Goal: Task Accomplishment & Management: Use online tool/utility

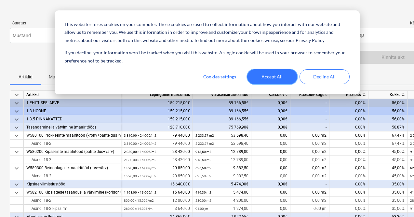
click at [275, 73] on button "Accept All" at bounding box center [272, 76] width 50 height 15
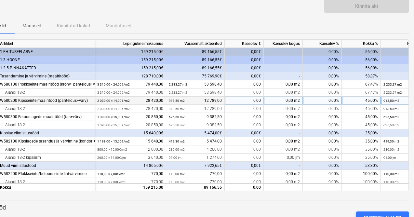
click at [332, 101] on div "0,00%" at bounding box center [322, 101] width 39 height 8
type input "25"
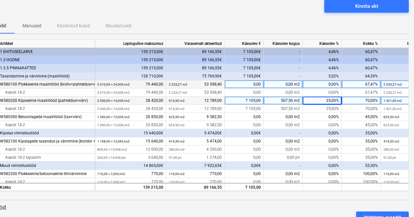
click at [335, 84] on div "0,00%" at bounding box center [322, 84] width 39 height 8
type input "13"
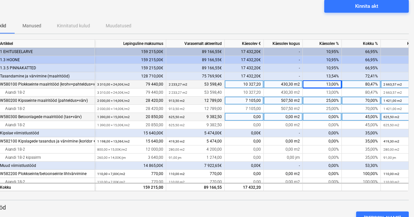
click at [331, 117] on div "0,00%" at bounding box center [322, 117] width 39 height 8
type input "25"
click at [335, 134] on div "0,00%" at bounding box center [322, 133] width 39 height 8
click at [335, 132] on div "0,00%" at bounding box center [322, 133] width 39 height 8
click at [331, 132] on div "0,00%" at bounding box center [322, 133] width 39 height 8
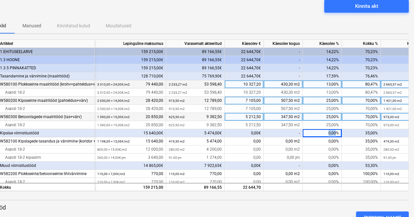
click at [331, 132] on div "0,00%" at bounding box center [322, 133] width 39 height 8
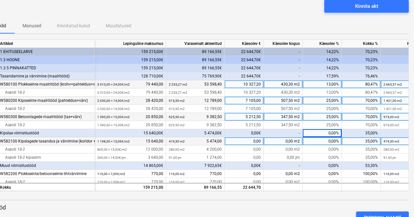
click at [334, 144] on div "0,00%" at bounding box center [322, 141] width 39 height 8
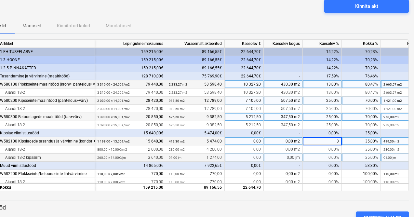
type input "35"
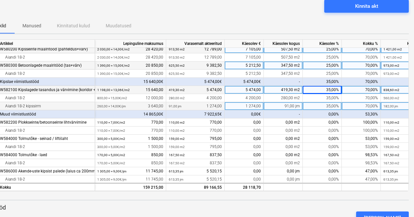
scroll to position [52, 0]
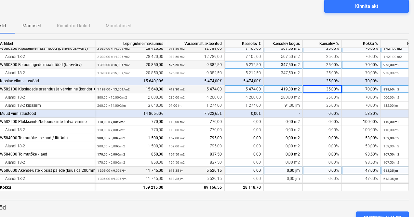
click at [336, 170] on div "0,00%" at bounding box center [322, 171] width 39 height 8
type input "23"
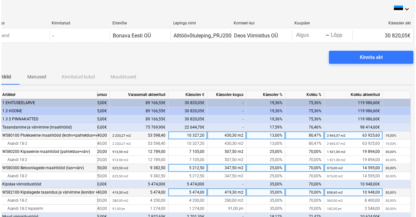
scroll to position [0, 61]
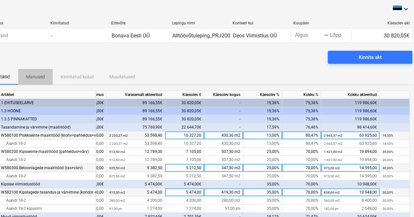
click at [34, 76] on p "Manused" at bounding box center [35, 76] width 19 height 7
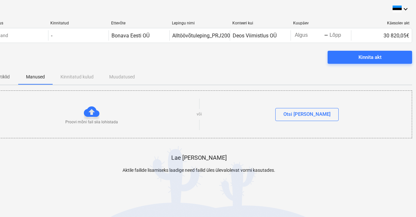
scroll to position [0, 1]
click at [95, 113] on div at bounding box center [92, 112] width 16 height 16
click at [300, 112] on div "Otsi faile" at bounding box center [307, 114] width 47 height 8
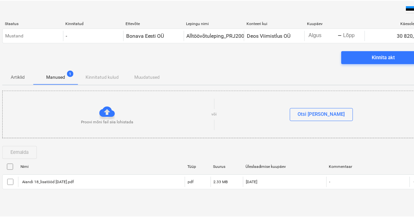
scroll to position [0, 0]
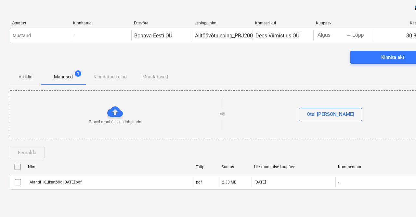
click at [112, 76] on div "Artiklid Manused 1 Kinnitatud kulud Muudatused" at bounding box center [222, 77] width 425 height 16
click at [29, 75] on p "Artiklid" at bounding box center [26, 76] width 16 height 7
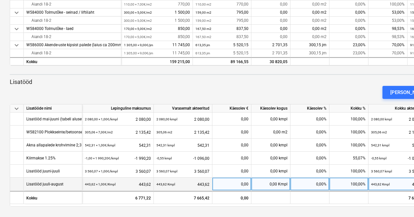
scroll to position [176, 0]
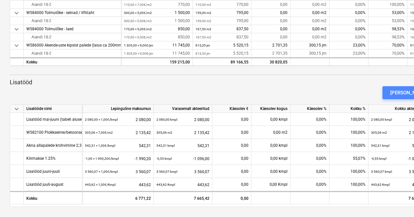
click at [406, 90] on div "[PERSON_NAME]" at bounding box center [408, 92] width 37 height 8
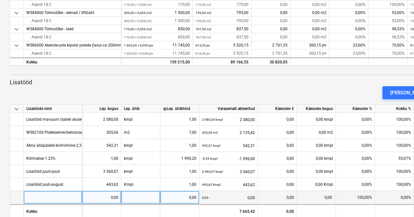
click at [47, 202] on div at bounding box center [53, 197] width 59 height 13
type input "Д"
type input "Lisatööd september"
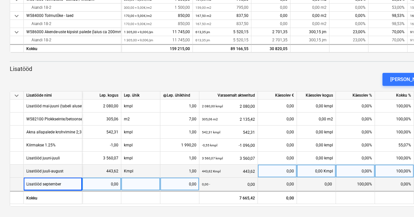
scroll to position [189, 0]
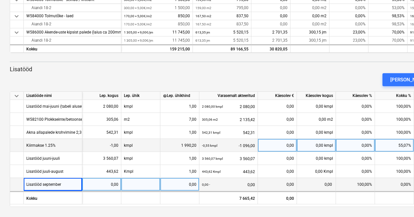
click at [366, 145] on div "0,00%" at bounding box center [355, 145] width 39 height 13
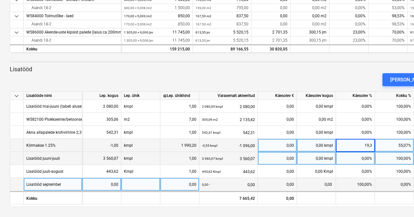
type input "19,36"
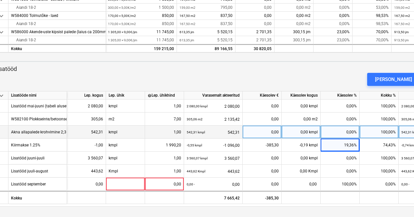
scroll to position [189, 15]
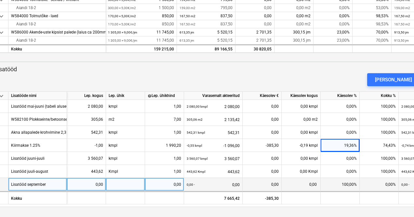
click at [99, 189] on div "0,00" at bounding box center [86, 184] width 33 height 13
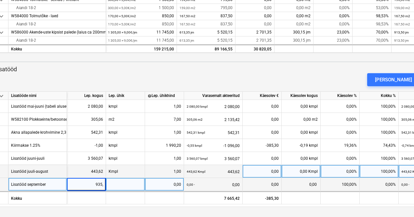
type input "935,3"
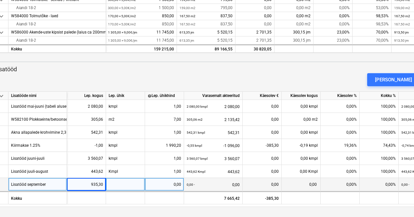
click at [133, 185] on div at bounding box center [125, 184] width 39 height 13
type input "kmpl"
click at [175, 185] on div "0,00" at bounding box center [164, 184] width 33 height 13
type input "1"
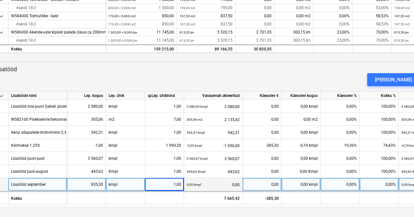
click at [346, 185] on div "0,00%" at bounding box center [340, 184] width 39 height 13
type input "100"
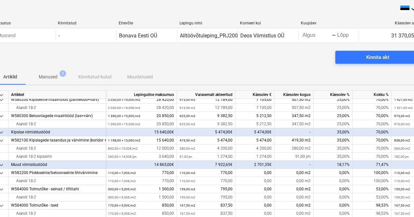
scroll to position [0, 15]
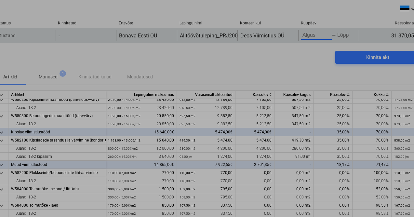
click at [314, 33] on body "This website stores cookies on your computer. These cookies are used to collect…" at bounding box center [192, 108] width 414 height 217
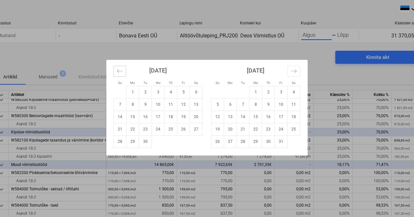
click at [119, 70] on icon "Move backward to switch to the previous month." at bounding box center [120, 71] width 6 height 6
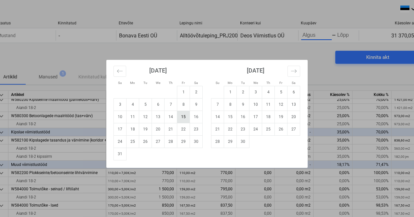
click at [182, 117] on td "15" at bounding box center [183, 117] width 13 height 12
type input "[DATE]"
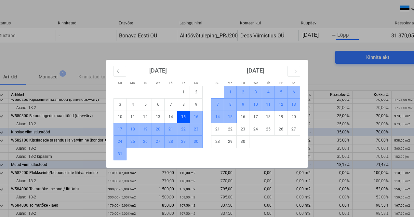
click at [229, 116] on td "15" at bounding box center [230, 117] width 13 height 12
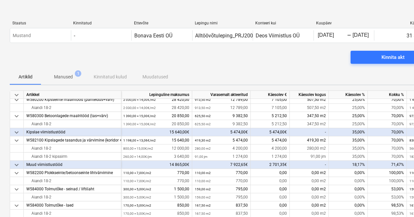
scroll to position [0, 0]
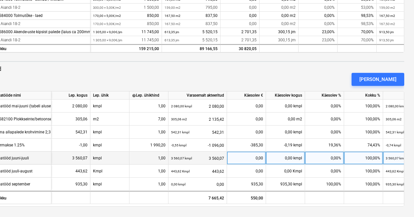
scroll to position [189, 31]
